Goal: Entertainment & Leisure: Consume media (video, audio)

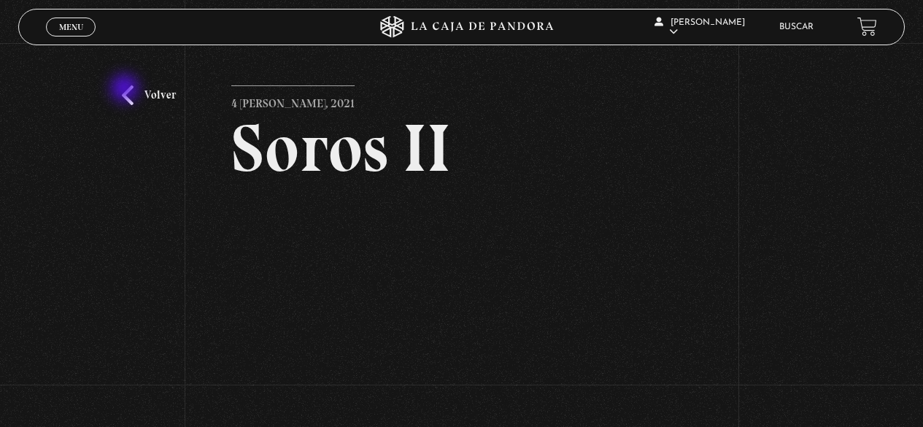
click at [126, 90] on link "Volver" at bounding box center [149, 95] width 54 height 20
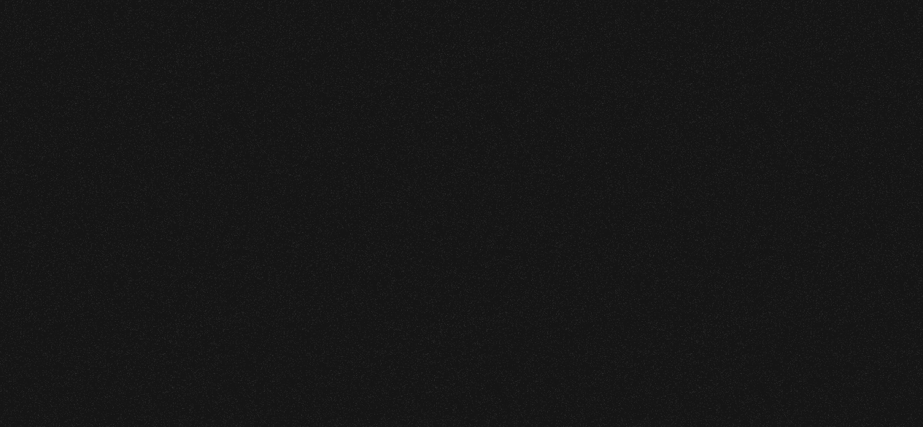
scroll to position [291, 0]
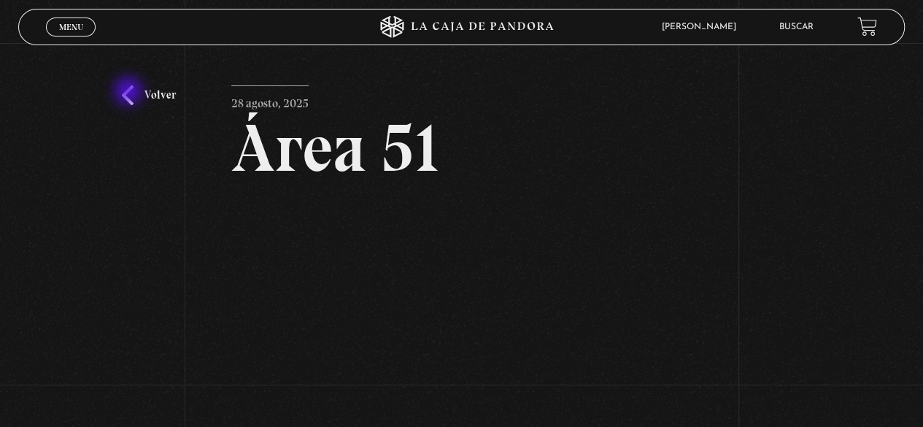
click at [131, 93] on link "Volver" at bounding box center [149, 95] width 54 height 20
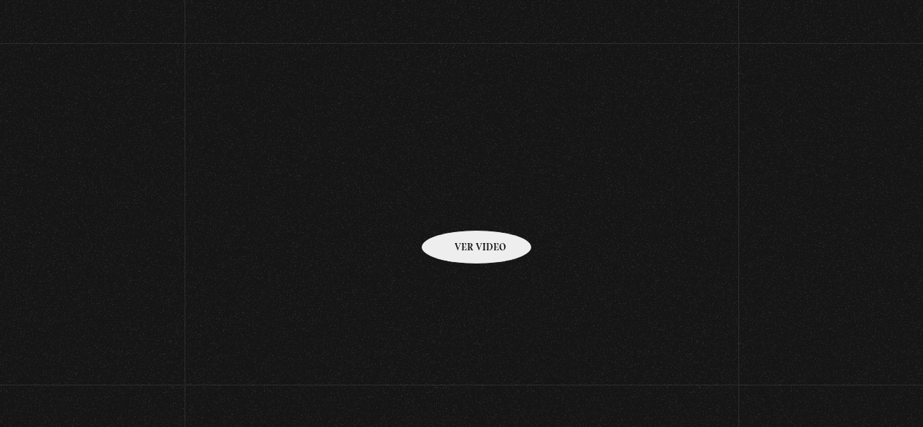
scroll to position [291, 0]
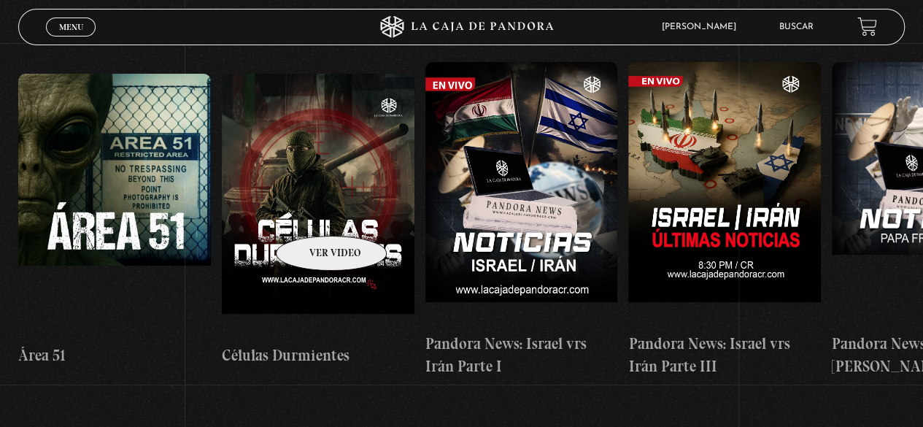
click at [312, 214] on figure at bounding box center [318, 205] width 193 height 263
click at [301, 214] on figure at bounding box center [318, 205] width 193 height 263
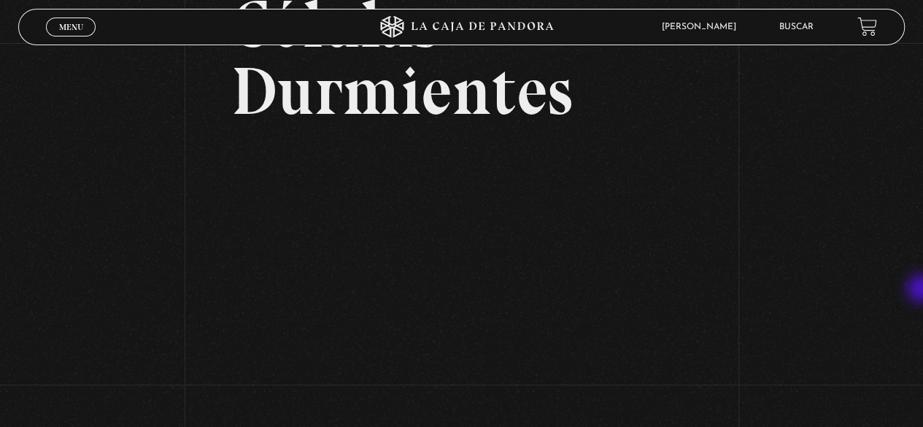
scroll to position [134, 0]
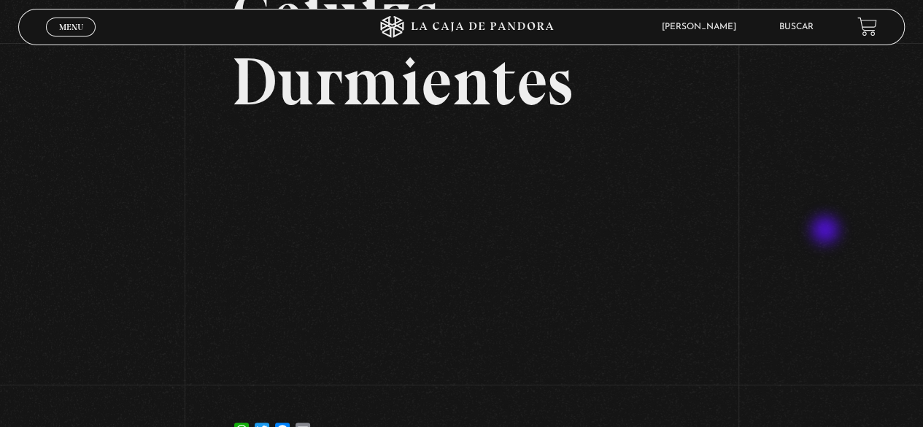
click at [827, 231] on div "Volver [DATE] Células Durmientes WhatsApp Twitter Messenger Email" at bounding box center [461, 187] width 923 height 554
